Goal: Information Seeking & Learning: Learn about a topic

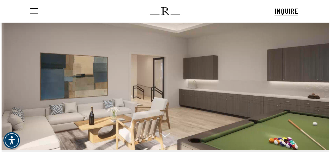
scroll to position [19, 0]
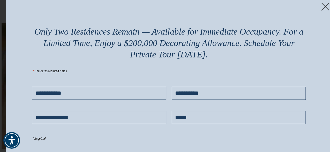
click at [323, 7] on img at bounding box center [325, 7] width 8 height 8
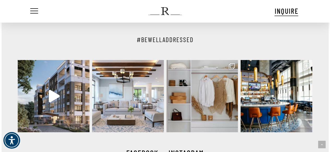
scroll to position [814, 0]
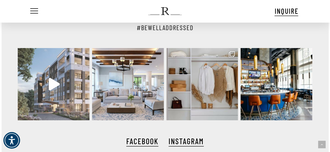
click at [59, 53] on img at bounding box center [54, 84] width 72 height 72
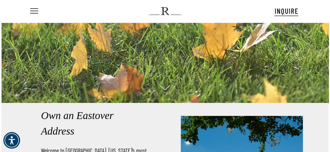
scroll to position [0, 0]
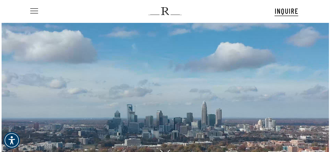
click at [36, 12] on span "Navigation Menu" at bounding box center [34, 11] width 6 height 7
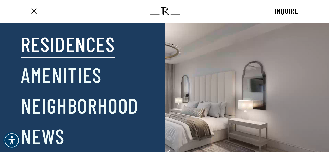
click at [69, 44] on link "Residences" at bounding box center [68, 43] width 94 height 27
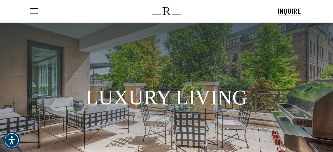
drag, startPoint x: 333, startPoint y: 35, endPoint x: 333, endPoint y: 66, distance: 31.3
click at [333, 49] on div at bounding box center [166, 88] width 333 height 130
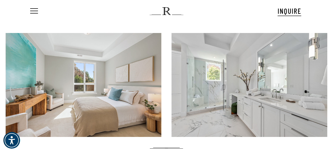
click at [132, 93] on link at bounding box center [83, 85] width 156 height 104
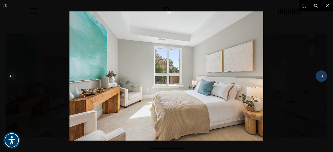
click at [316, 69] on button at bounding box center [319, 76] width 18 height 26
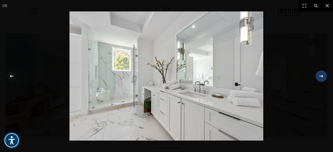
click at [321, 80] on div at bounding box center [322, 76] width 10 height 10
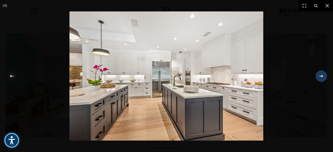
click at [326, 70] on button at bounding box center [319, 76] width 18 height 26
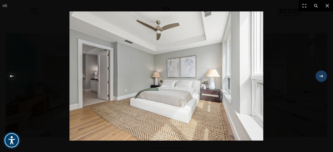
click at [326, 70] on button at bounding box center [319, 76] width 18 height 26
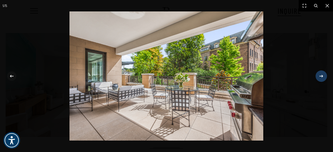
click at [326, 70] on button at bounding box center [319, 76] width 18 height 26
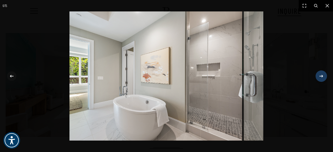
click at [326, 70] on button at bounding box center [319, 76] width 18 height 26
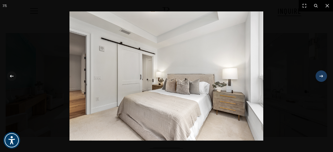
click at [326, 70] on button at bounding box center [319, 76] width 18 height 26
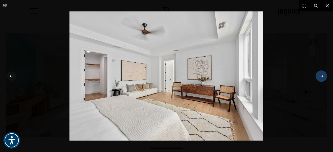
click at [326, 70] on button at bounding box center [319, 76] width 18 height 26
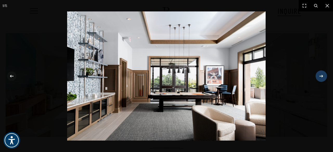
click at [326, 70] on button at bounding box center [319, 76] width 18 height 26
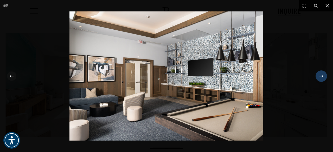
click at [326, 70] on button at bounding box center [319, 76] width 18 height 26
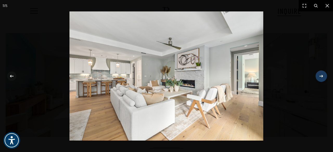
click at [326, 70] on button at bounding box center [319, 76] width 18 height 26
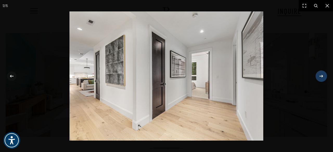
click at [326, 70] on button at bounding box center [319, 76] width 18 height 26
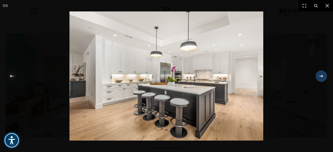
click at [326, 70] on button at bounding box center [319, 76] width 18 height 26
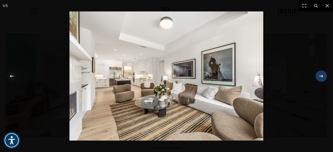
click at [326, 70] on button at bounding box center [319, 76] width 18 height 26
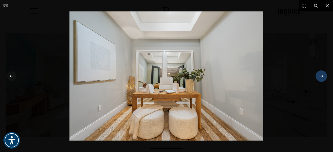
click at [326, 70] on button at bounding box center [319, 76] width 18 height 26
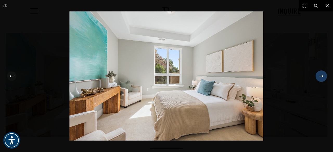
click at [326, 70] on button at bounding box center [319, 76] width 18 height 26
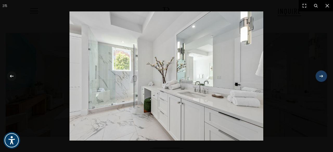
click at [326, 70] on button at bounding box center [319, 76] width 18 height 26
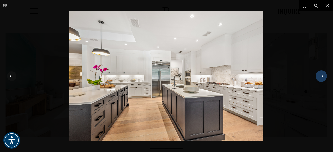
click at [326, 70] on button at bounding box center [319, 76] width 18 height 26
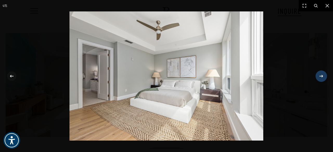
click at [326, 70] on button at bounding box center [319, 76] width 18 height 26
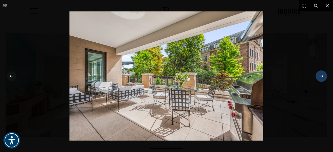
click at [326, 70] on button at bounding box center [319, 76] width 18 height 26
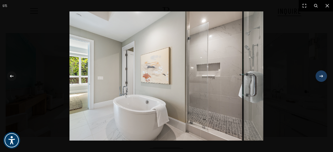
click at [326, 70] on button at bounding box center [319, 76] width 18 height 26
